Goal: Task Accomplishment & Management: Use online tool/utility

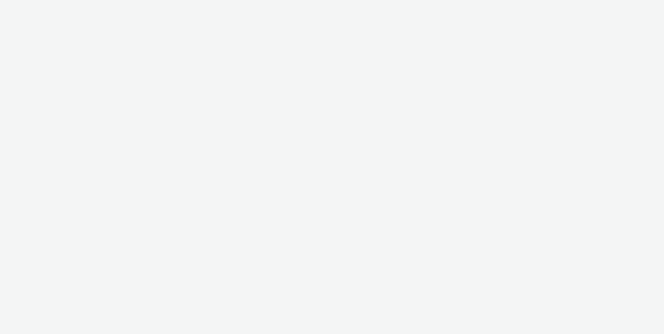
select select "ec4b2045-0c69-422c-a140-0820ca6be355"
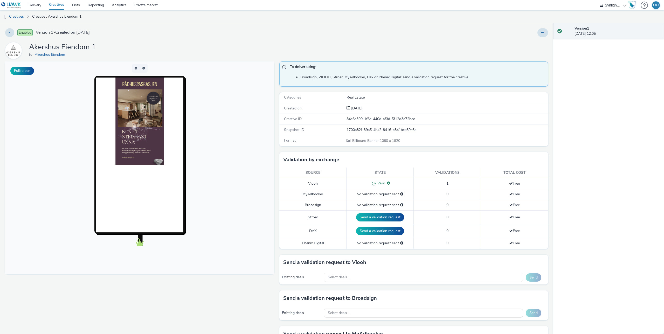
click at [58, 4] on link "Creatives" at bounding box center [56, 5] width 23 height 10
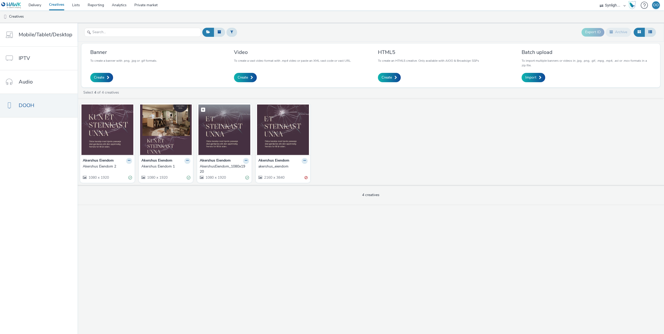
click at [217, 130] on img at bounding box center [224, 129] width 52 height 51
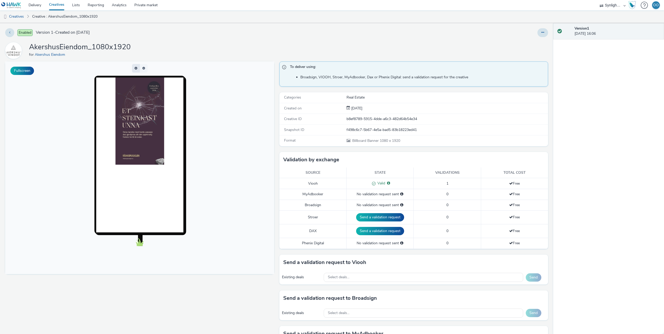
click at [135, 68] on button "button" at bounding box center [136, 68] width 8 height 9
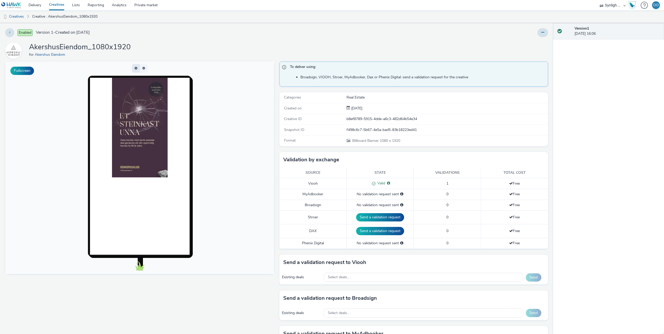
click at [136, 68] on span "button" at bounding box center [136, 68] width 0 height 0
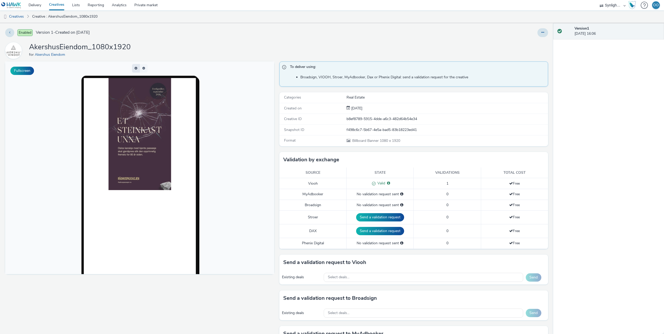
click at [135, 68] on button "button" at bounding box center [136, 68] width 8 height 9
click at [136, 68] on span "button" at bounding box center [136, 68] width 0 height 0
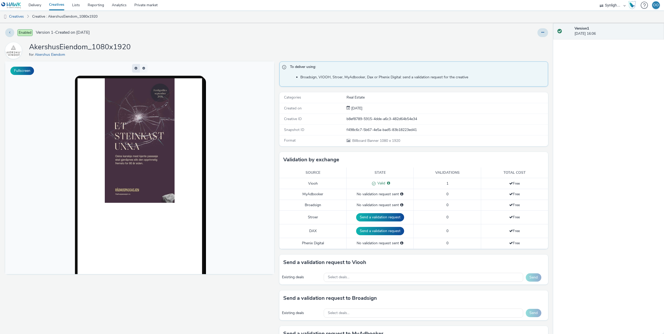
click at [135, 68] on button "button" at bounding box center [136, 68] width 8 height 9
click at [135, 68] on span "button" at bounding box center [136, 68] width 3 height 3
click at [135, 68] on button "button" at bounding box center [136, 68] width 8 height 9
click at [144, 69] on button "button" at bounding box center [144, 68] width 8 height 9
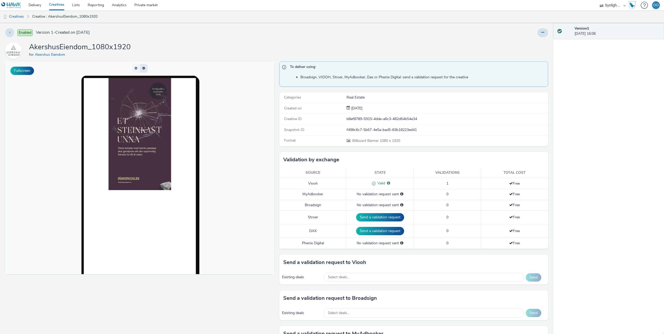
click at [145, 69] on span "button" at bounding box center [145, 69] width 0 height 0
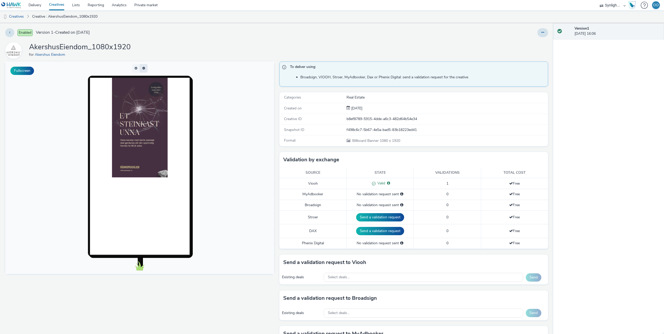
click at [144, 69] on button "button" at bounding box center [144, 68] width 8 height 9
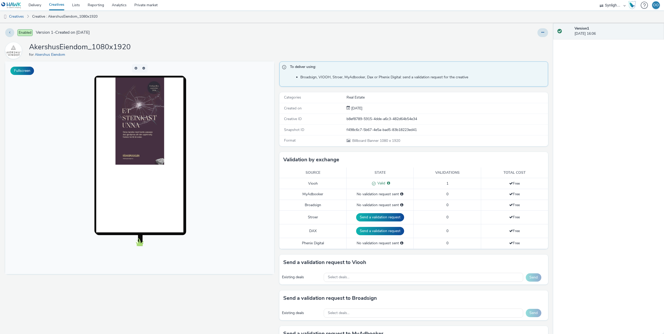
click at [233, 89] on body at bounding box center [139, 167] width 269 height 213
click at [35, 4] on link "Delivery" at bounding box center [35, 5] width 20 height 10
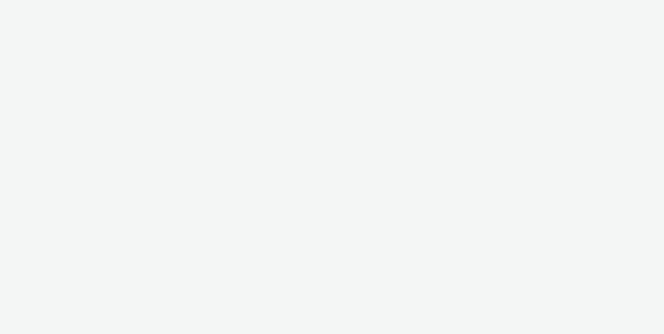
select select "10bae079-8a11-4fca-8b47-9e5fc357b551"
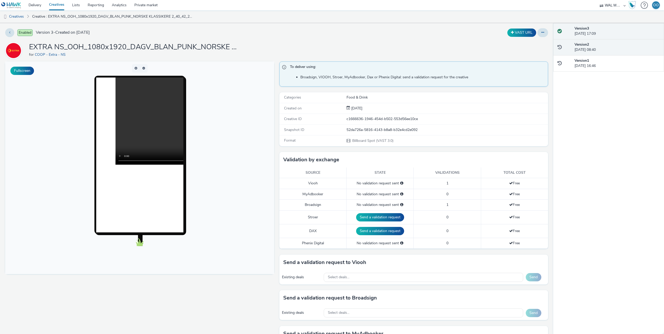
click at [588, 51] on div "Version 2 [DATE] 08:40" at bounding box center [616, 47] width 85 height 11
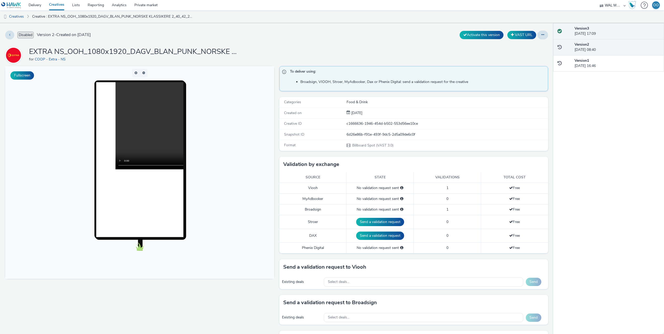
click at [585, 35] on div "Version 3 [DATE] 17:09" at bounding box center [616, 31] width 85 height 11
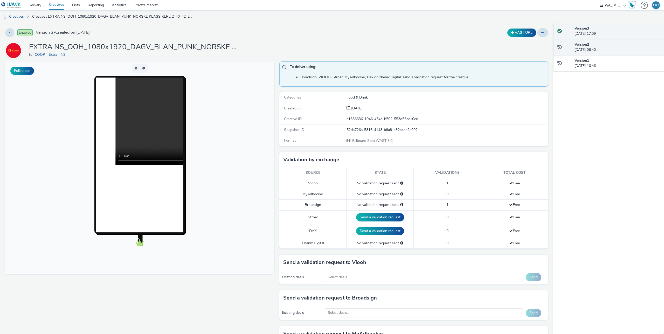
click at [588, 48] on div "Version 2 [DATE] 08:40" at bounding box center [616, 47] width 85 height 11
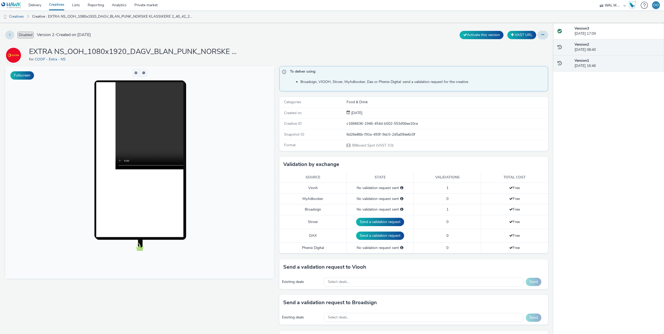
click at [588, 64] on div "Version 1 [DATE] 16:46" at bounding box center [616, 63] width 85 height 11
click at [217, 53] on h1 "EXTRA NS_OOH_1080x1920_DAGV_BLAN_PUNK_NORSKE KLASSIKERE 2_40_42_2025" at bounding box center [132, 52] width 207 height 10
click at [585, 52] on div "Version 2 [DATE] 08:40" at bounding box center [616, 47] width 85 height 11
click at [586, 64] on div "Version 1 [DATE] 16:46" at bounding box center [616, 63] width 85 height 11
click at [586, 51] on div "Version 2 [DATE] 08:40" at bounding box center [616, 47] width 85 height 11
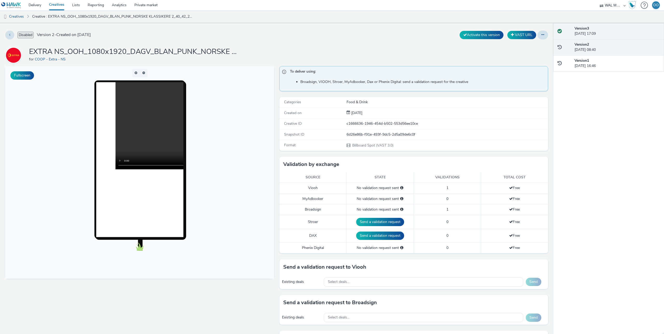
click at [586, 37] on div "Version 3 [DATE] 17:09" at bounding box center [608, 31] width 111 height 16
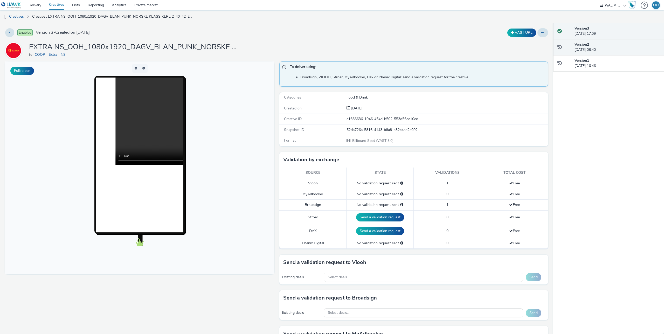
click at [588, 51] on div "Version 2 [DATE] 08:40" at bounding box center [616, 47] width 85 height 11
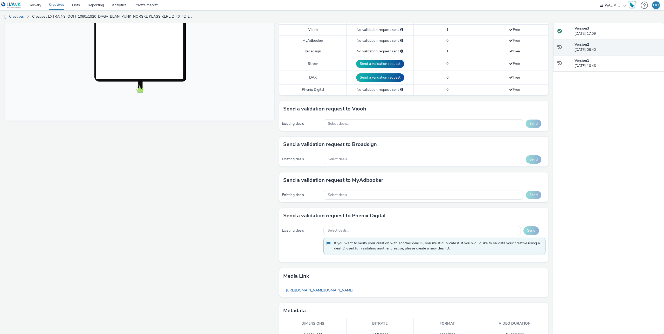
scroll to position [170, 0]
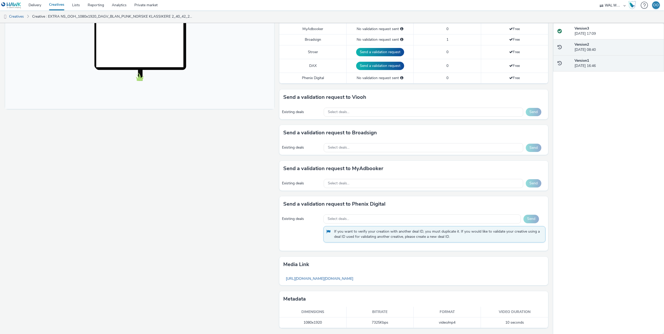
click at [600, 61] on div "Version 1 [DATE] 16:46" at bounding box center [616, 63] width 85 height 11
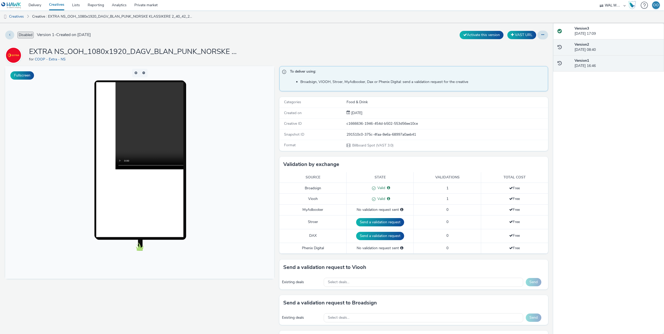
click at [613, 51] on div "Version 2 [DATE] 08:40" at bounding box center [616, 47] width 85 height 11
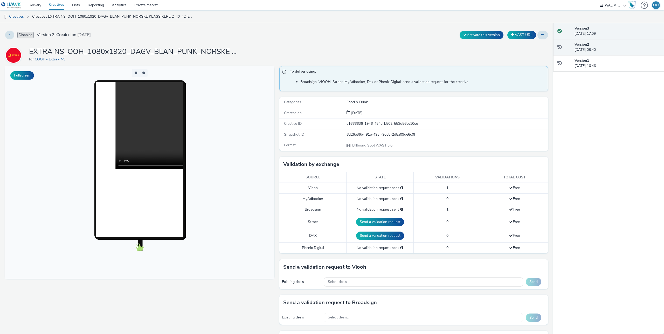
click at [584, 35] on div "Version 3 [DATE] 17:09" at bounding box center [616, 31] width 85 height 11
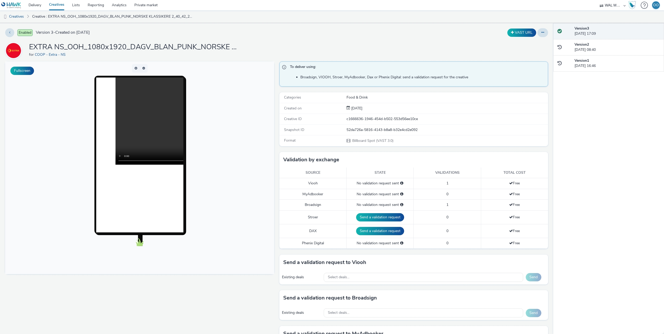
click at [186, 50] on h1 "EXTRA NS_OOH_1080x1920_DAGV_BLAN_PUNK_NORSKE KLASSIKERE 2_40_42_2025" at bounding box center [132, 47] width 207 height 10
click at [541, 34] on icon at bounding box center [542, 33] width 3 height 4
click at [529, 43] on link "Edit" at bounding box center [528, 43] width 39 height 10
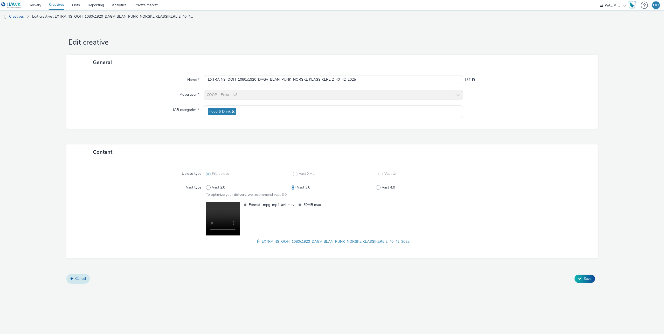
click at [80, 279] on span "Cancel" at bounding box center [80, 278] width 11 height 5
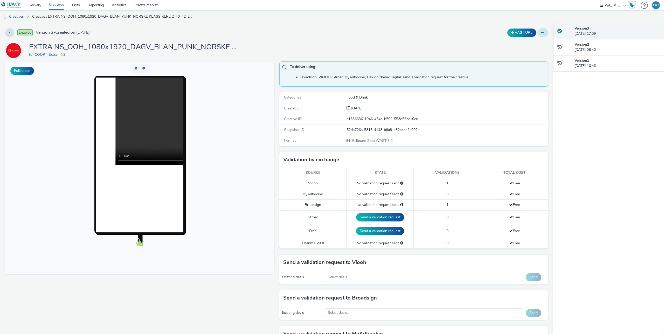
click at [539, 33] on button at bounding box center [542, 32] width 11 height 9
click at [523, 45] on link "Edit" at bounding box center [528, 43] width 39 height 10
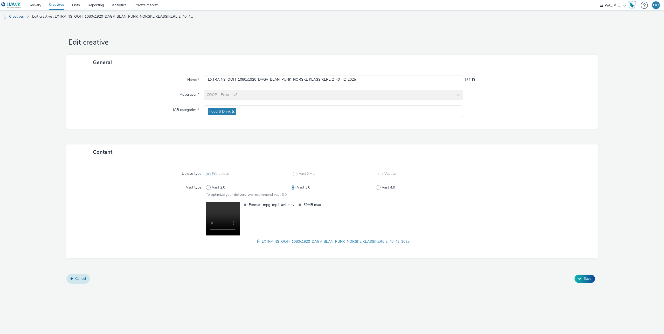
click at [82, 277] on span "Cancel" at bounding box center [80, 278] width 11 height 5
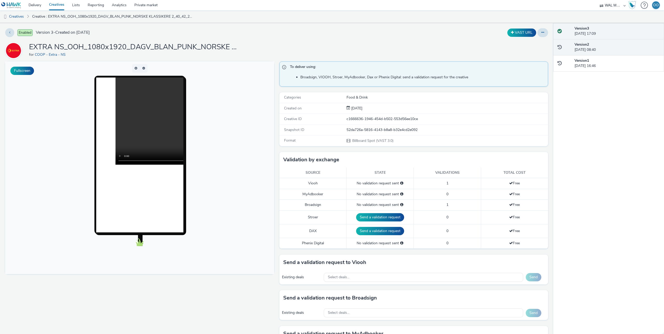
click at [595, 48] on div "Version 2 [DATE] 08:40" at bounding box center [616, 47] width 85 height 11
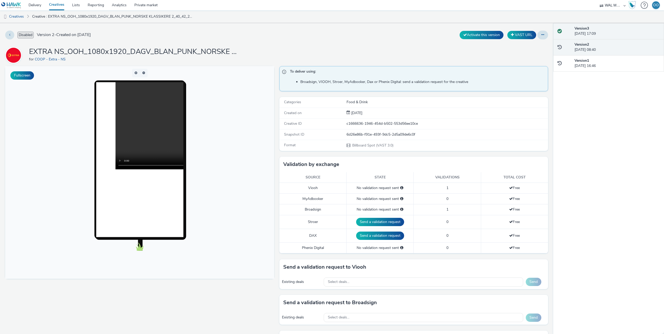
click at [594, 35] on div "Version 3 [DATE] 17:09" at bounding box center [616, 31] width 85 height 11
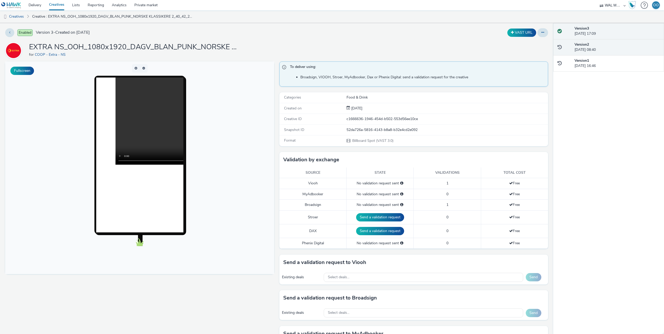
click at [592, 46] on div "Version 2 [DATE] 08:40" at bounding box center [616, 47] width 85 height 11
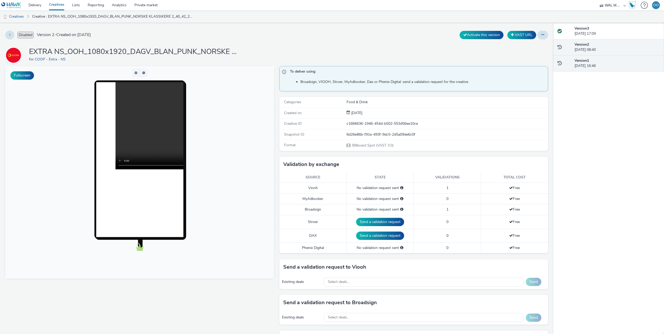
click at [592, 63] on div "Version 1 [DATE] 16:46" at bounding box center [616, 63] width 85 height 11
click at [606, 64] on div "Version 1 [DATE] 16:46" at bounding box center [616, 63] width 85 height 11
click at [601, 51] on div "Version 2 [DATE] 08:40" at bounding box center [616, 47] width 85 height 11
click at [590, 61] on div "Version 1 [DATE] 16:46" at bounding box center [616, 63] width 85 height 11
click at [593, 49] on div "Version 2 [DATE] 08:40" at bounding box center [616, 47] width 85 height 11
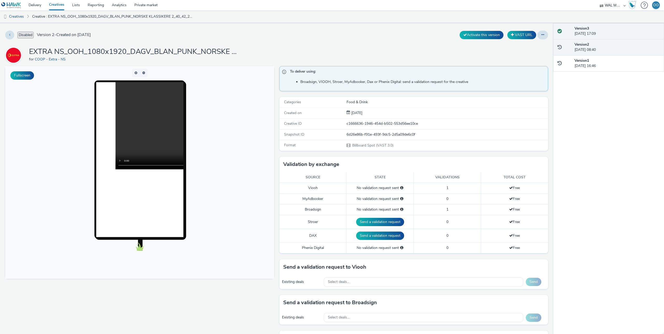
click at [593, 34] on div "Version 3 [DATE] 17:09" at bounding box center [616, 31] width 85 height 11
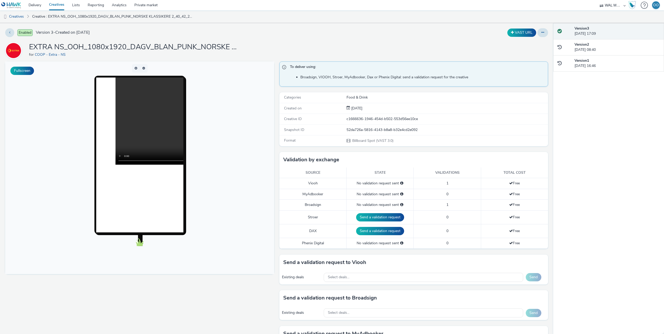
click at [599, 94] on div "Version 3 [DATE] 17:09 Version 2 [DATE] 08:40 Version 1 [DATE] 16:46" at bounding box center [608, 178] width 111 height 311
click at [542, 33] on icon at bounding box center [542, 33] width 3 height 4
click at [527, 42] on link "Edit" at bounding box center [528, 43] width 39 height 10
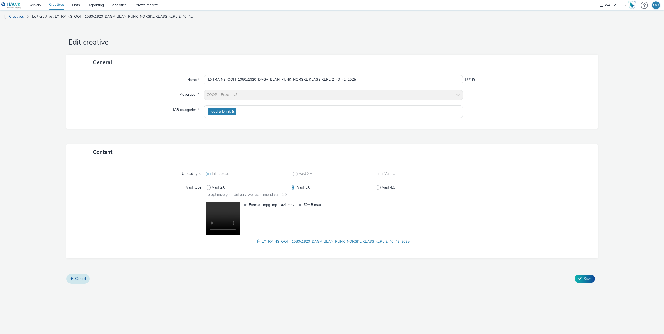
click at [86, 274] on link "Cancel" at bounding box center [77, 279] width 23 height 10
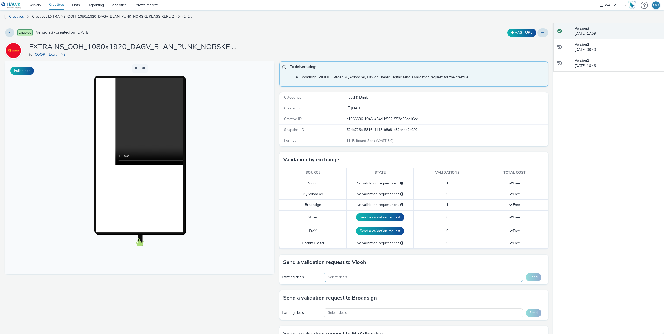
click at [373, 276] on div "Select deals..." at bounding box center [423, 277] width 199 height 9
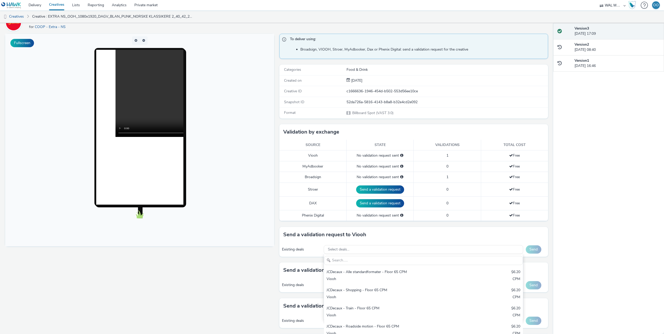
scroll to position [30, 0]
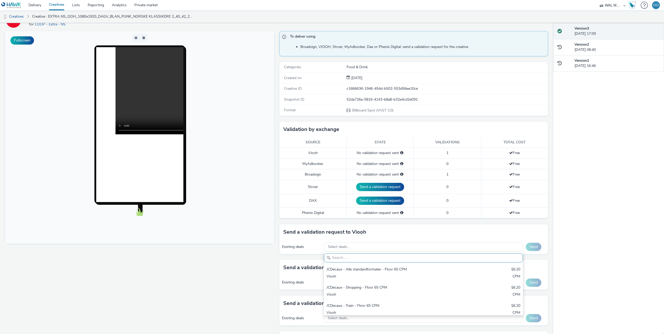
click at [284, 264] on h3 "Send a validation request to Broadsign" at bounding box center [330, 268] width 94 height 8
click at [34, 7] on link "Delivery" at bounding box center [35, 5] width 20 height 10
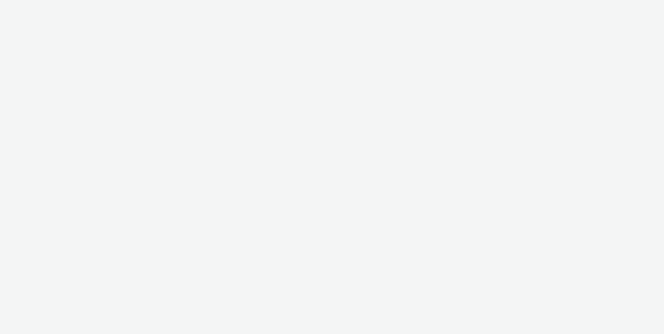
select select "10bae079-8a11-4fca-8b47-9e5fc357b551"
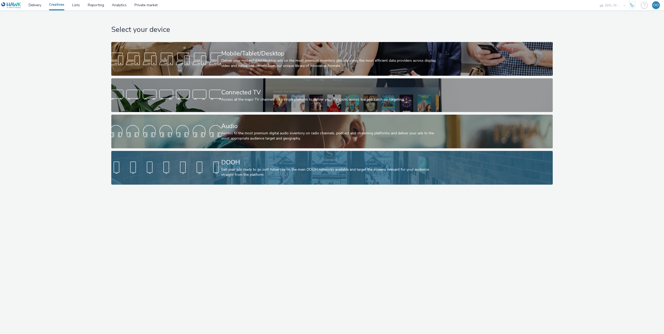
click at [210, 155] on link "DOOH Get your ads ready to go out! Advertise on the main DOOH networks availabl…" at bounding box center [331, 168] width 441 height 34
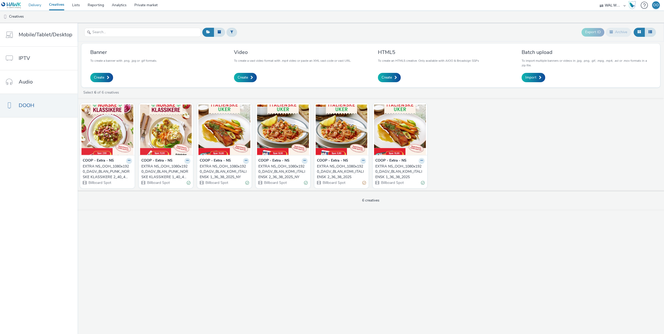
click at [38, 3] on link "Delivery" at bounding box center [35, 5] width 20 height 10
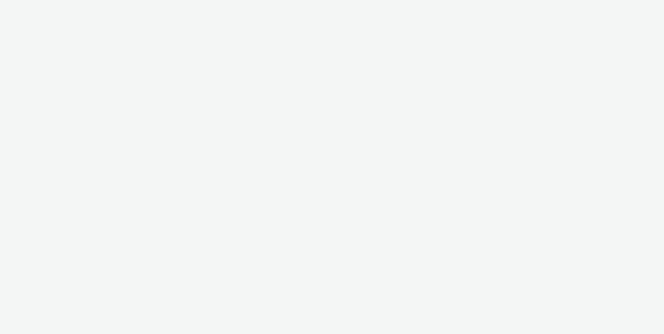
select select "10bae079-8a11-4fca-8b47-9e5fc357b551"
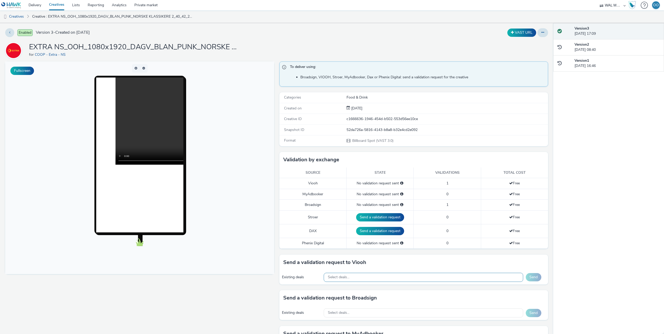
click at [384, 276] on div "Select deals..." at bounding box center [423, 277] width 199 height 9
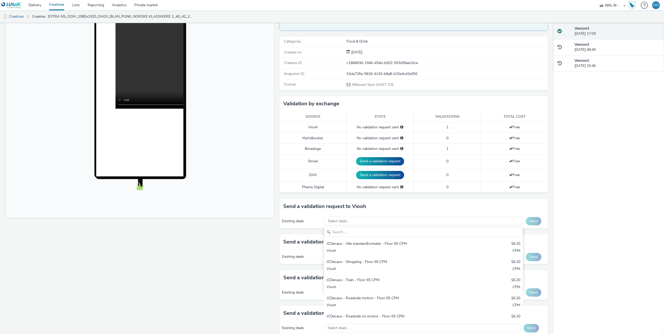
scroll to position [62, 0]
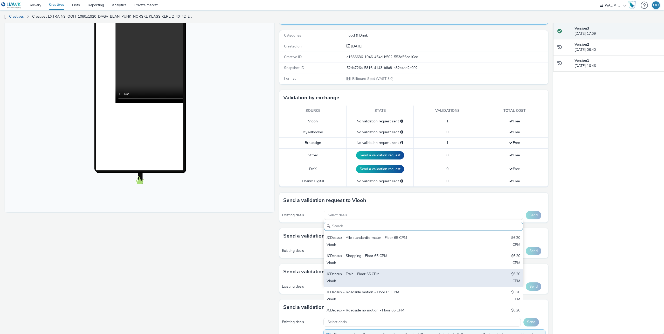
click at [358, 274] on div "JCDecaux - Train - Floor 65 CPM" at bounding box center [390, 274] width 128 height 6
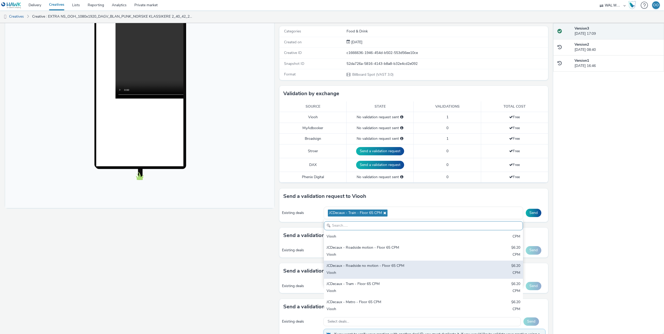
scroll to position [66, 0]
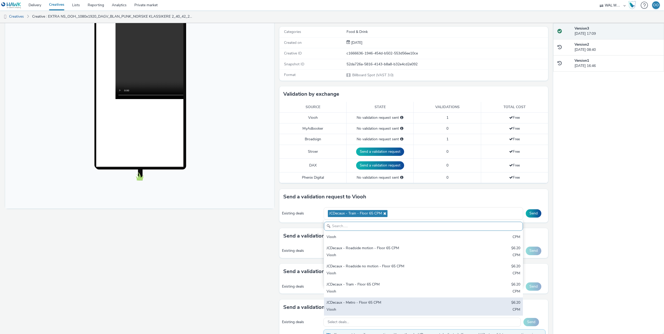
click at [369, 300] on div "JCDecaux - Metro - Floor 65 CPM" at bounding box center [390, 303] width 128 height 6
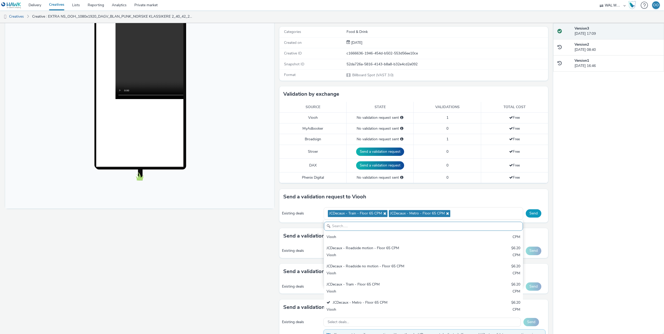
click at [532, 212] on button "Send" at bounding box center [534, 213] width 16 height 8
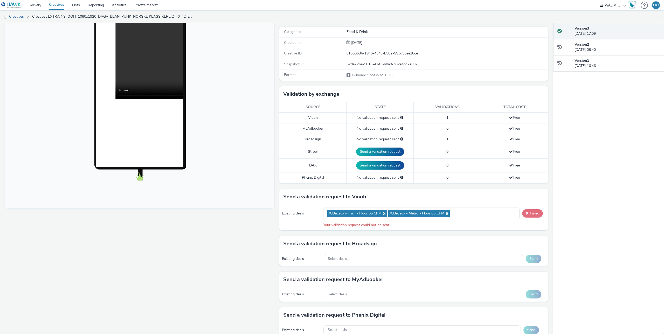
click at [531, 214] on button "Failed" at bounding box center [532, 213] width 21 height 8
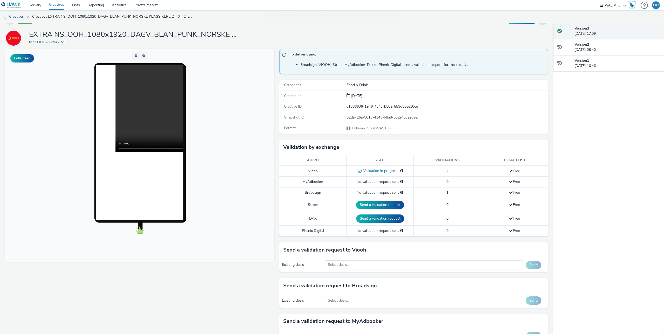
scroll to position [0, 0]
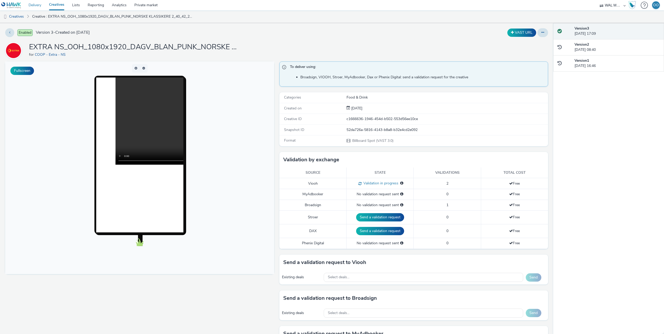
click at [37, 6] on link "Delivery" at bounding box center [35, 5] width 20 height 10
